Goal: Information Seeking & Learning: Learn about a topic

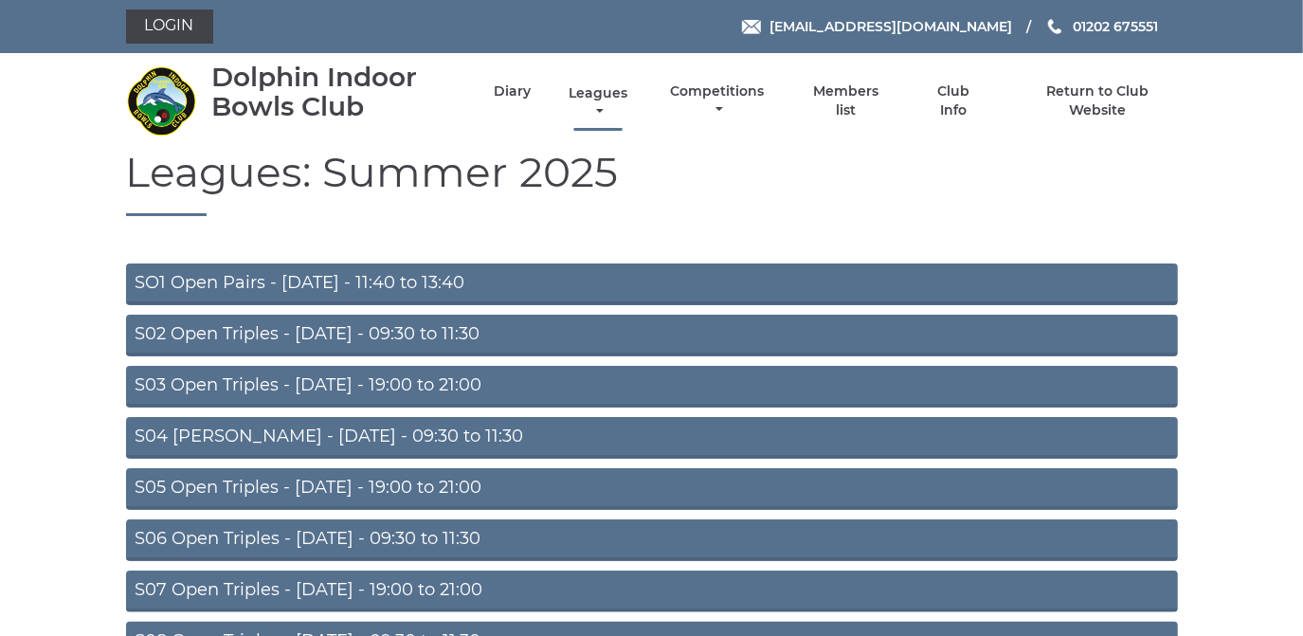
click at [596, 89] on link "Leagues" at bounding box center [598, 102] width 68 height 37
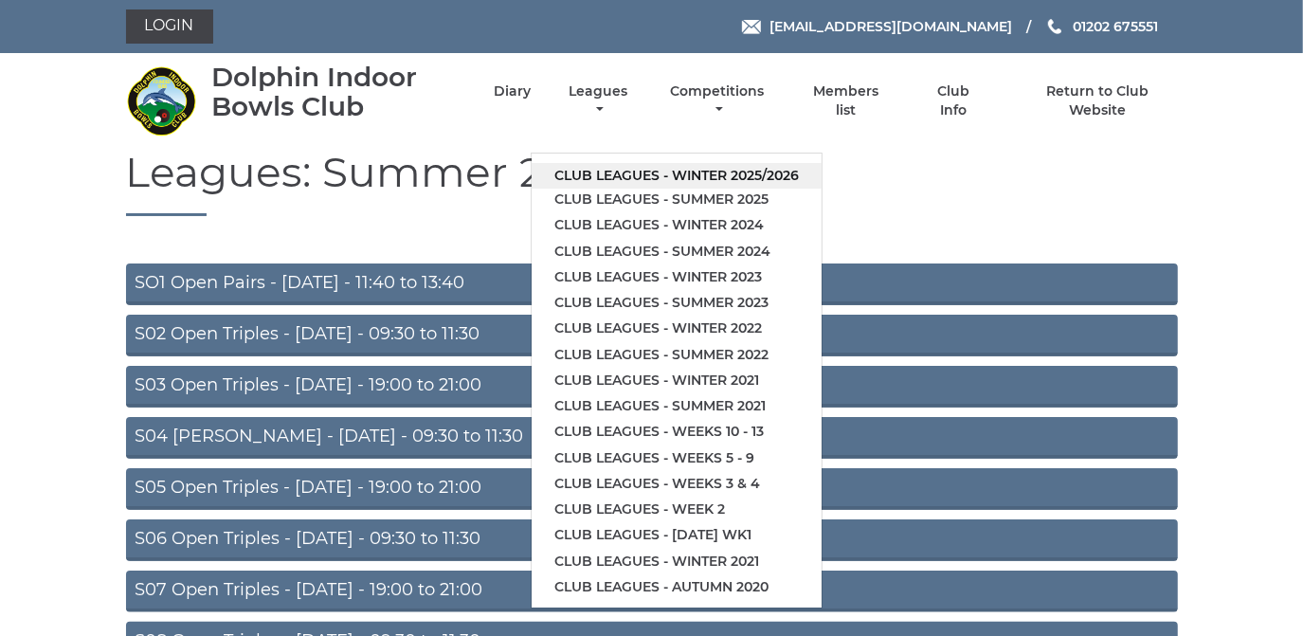
click at [588, 171] on link "Club leagues - Winter 2025/2026" at bounding box center [677, 176] width 290 height 26
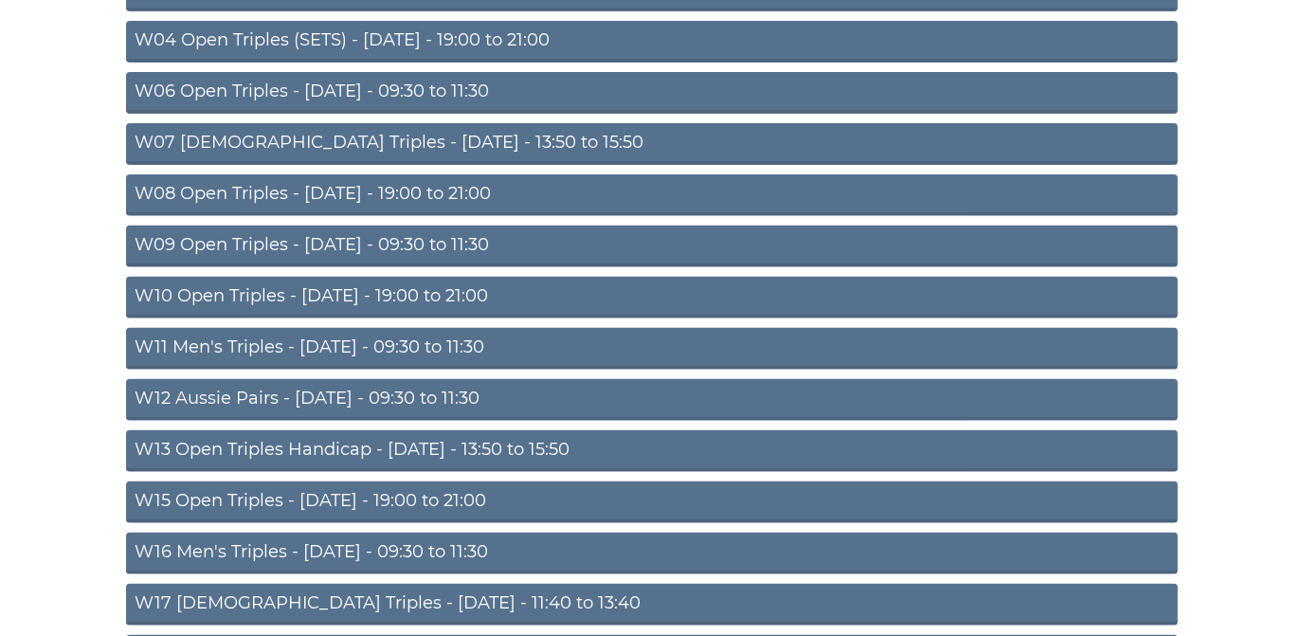
scroll to position [516, 0]
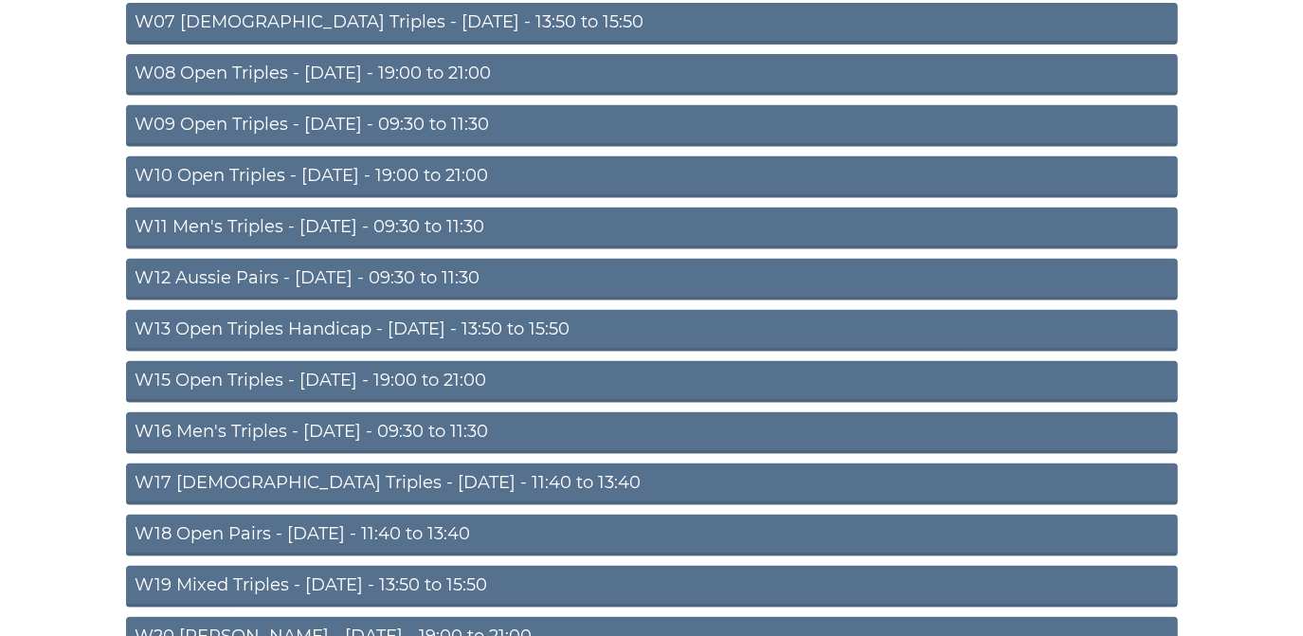
click at [437, 369] on link "W15 Open Triples - [DATE] - 19:00 to 21:00" at bounding box center [652, 382] width 1052 height 42
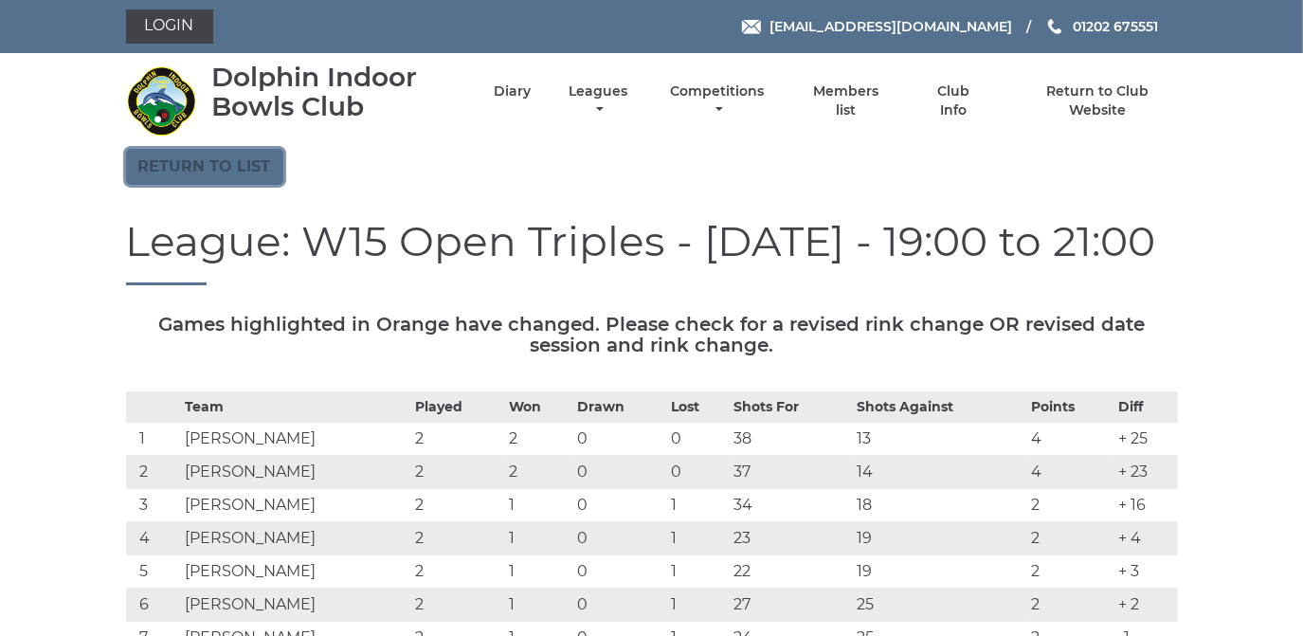
click at [223, 168] on link "Return to list" at bounding box center [204, 167] width 157 height 36
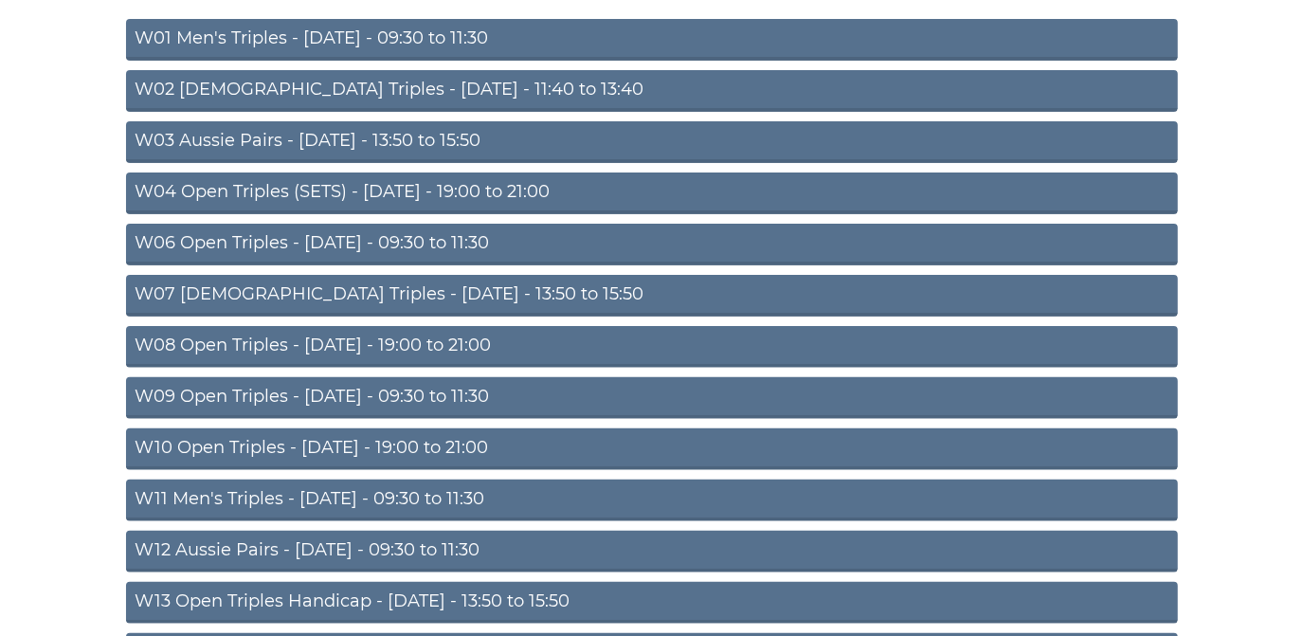
scroll to position [258, 0]
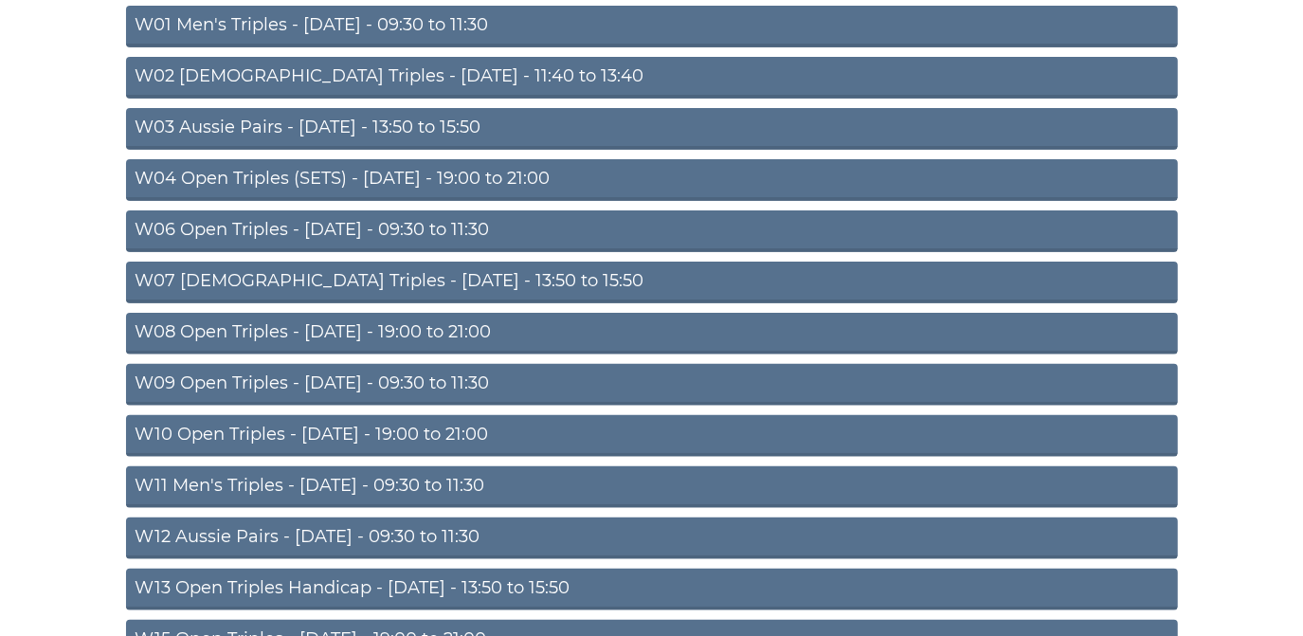
click at [417, 432] on link "W10 Open Triples - [DATE] - 19:00 to 21:00" at bounding box center [652, 436] width 1052 height 42
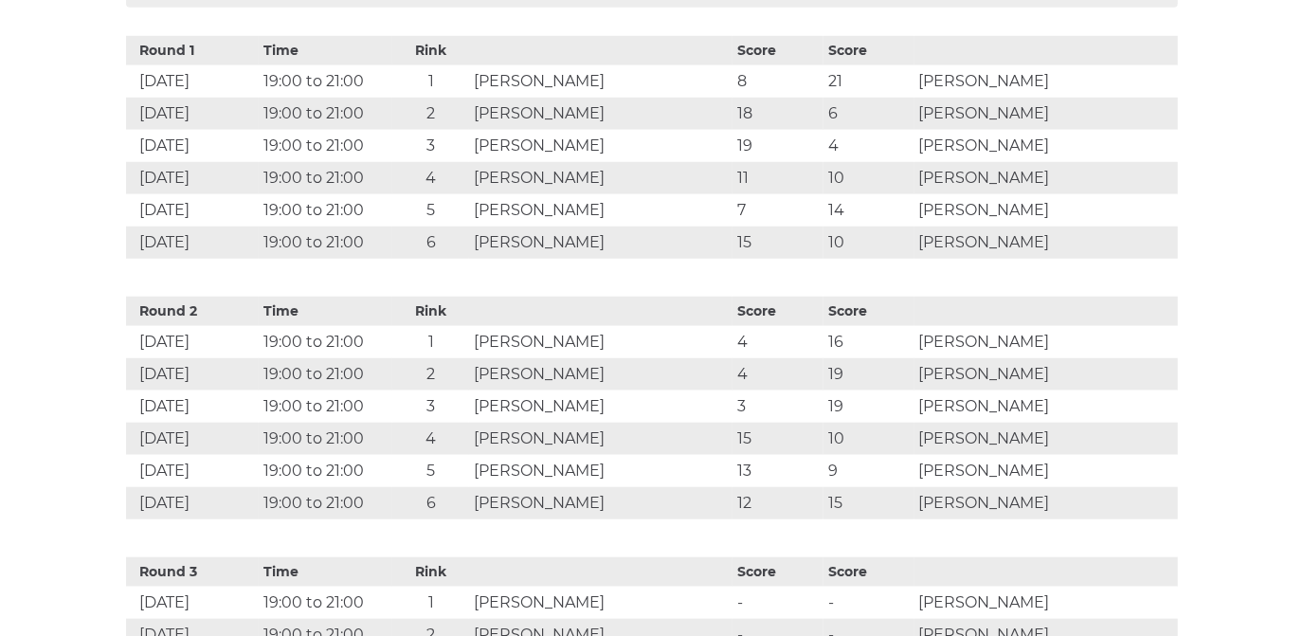
scroll to position [948, 0]
